Goal: Task Accomplishment & Management: Manage account settings

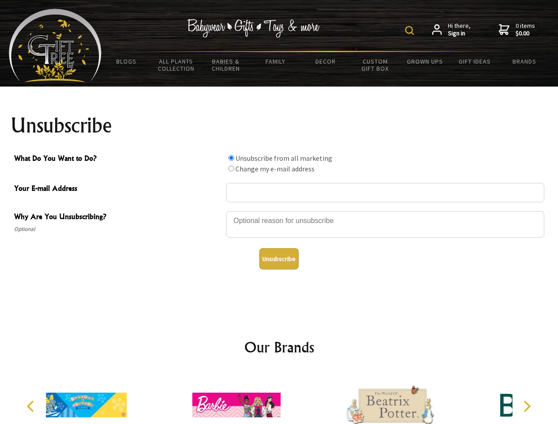
click at [411, 30] on img at bounding box center [409, 30] width 9 height 9
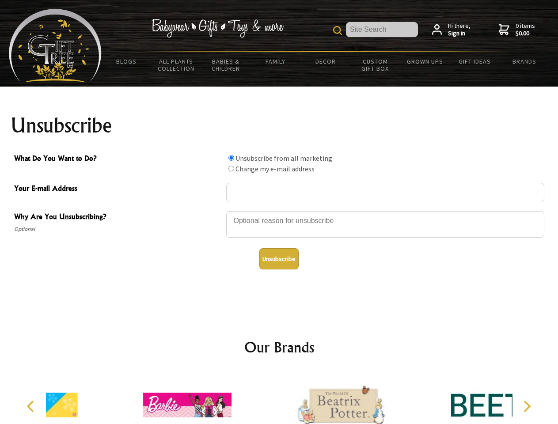
click at [279, 211] on div at bounding box center [385, 225] width 318 height 31
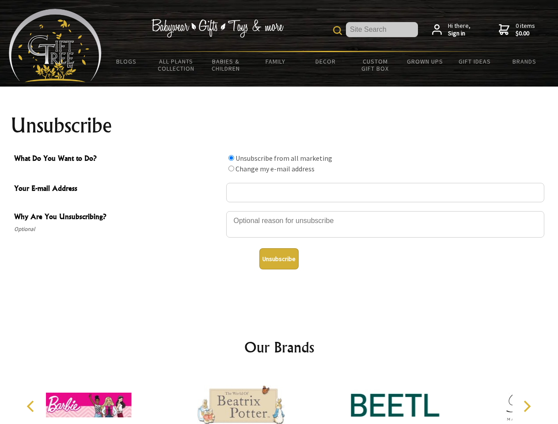
click at [231, 158] on input "What Do You Want to Do?" at bounding box center [231, 158] width 6 height 6
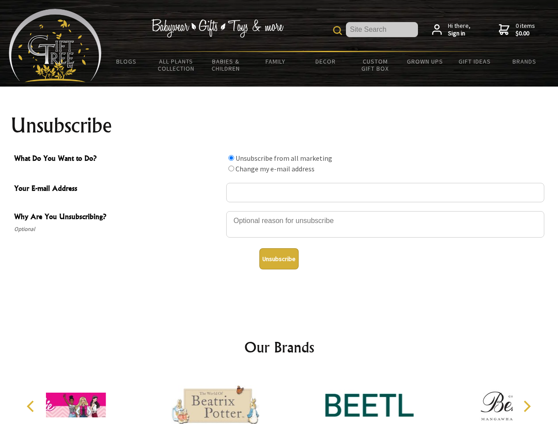
click at [231, 168] on input "What Do You Want to Do?" at bounding box center [231, 169] width 6 height 6
radio input "true"
click at [279, 259] on button "Unsubscribe" at bounding box center [278, 258] width 39 height 21
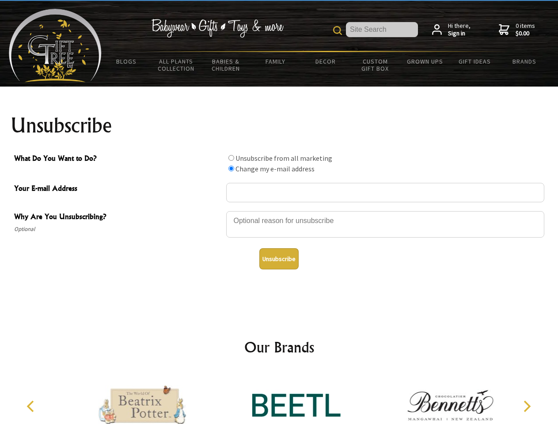
click at [32, 407] on icon "Previous" at bounding box center [31, 406] width 11 height 11
click at [527, 407] on icon "Next" at bounding box center [526, 406] width 11 height 11
